Goal: Navigation & Orientation: Find specific page/section

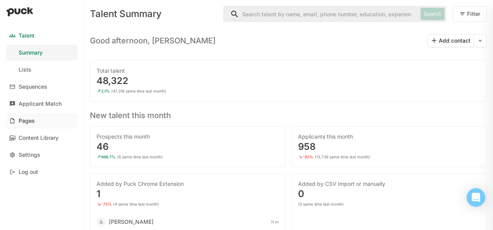
click at [31, 121] on div "Pages" at bounding box center [27, 121] width 16 height 7
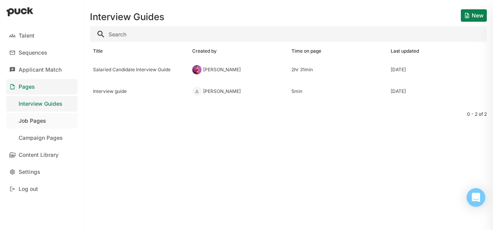
click at [42, 124] on div "Job Pages" at bounding box center [33, 121] width 28 height 7
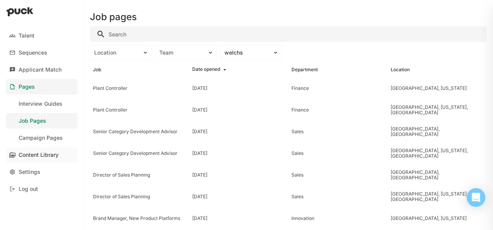
click at [37, 156] on div "Content Library" at bounding box center [39, 155] width 40 height 7
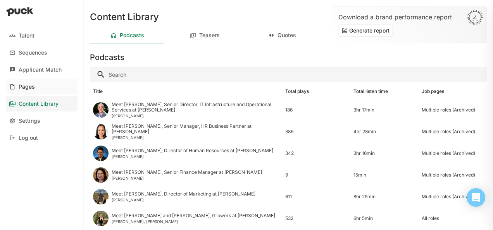
click at [34, 84] on div "Pages" at bounding box center [27, 87] width 16 height 7
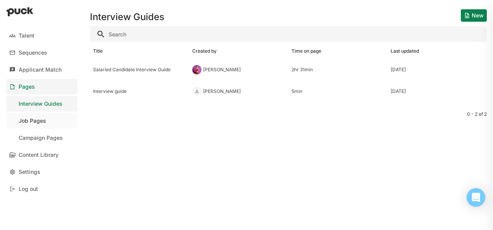
click at [39, 121] on div "Job Pages" at bounding box center [33, 121] width 28 height 7
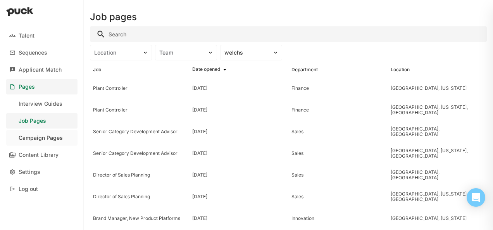
click at [47, 137] on div "Campaign Pages" at bounding box center [41, 138] width 44 height 7
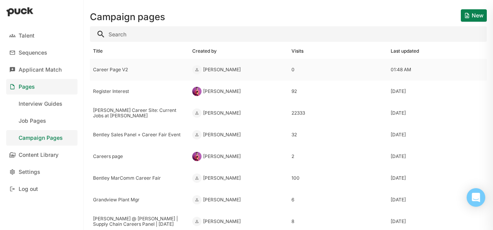
click at [112, 69] on div "Career Page V2" at bounding box center [139, 69] width 93 height 5
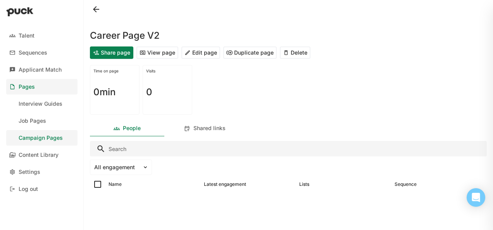
click at [160, 54] on button "View page" at bounding box center [158, 53] width 42 height 12
